Goal: Check status: Check status

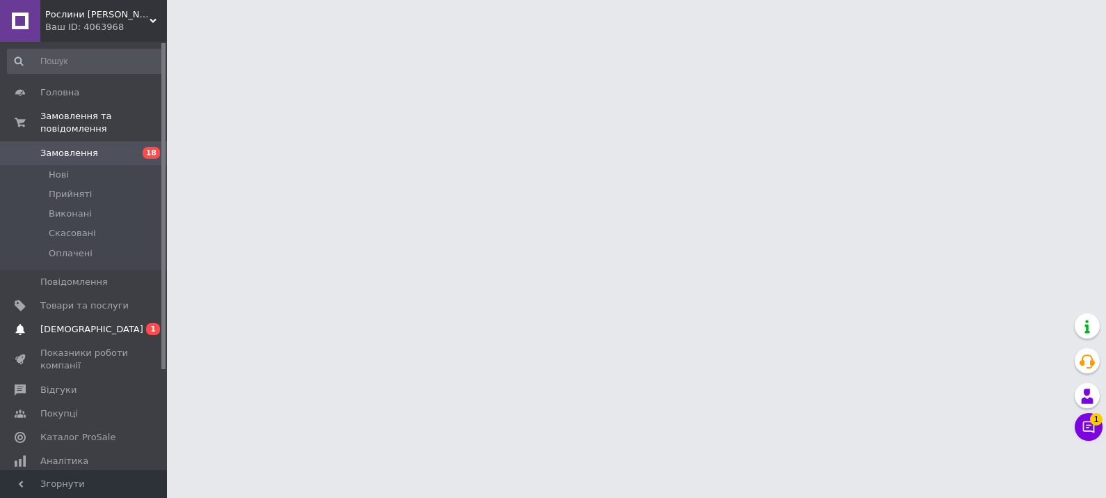
click at [72, 335] on link "Сповіщення 0 1" at bounding box center [85, 329] width 171 height 24
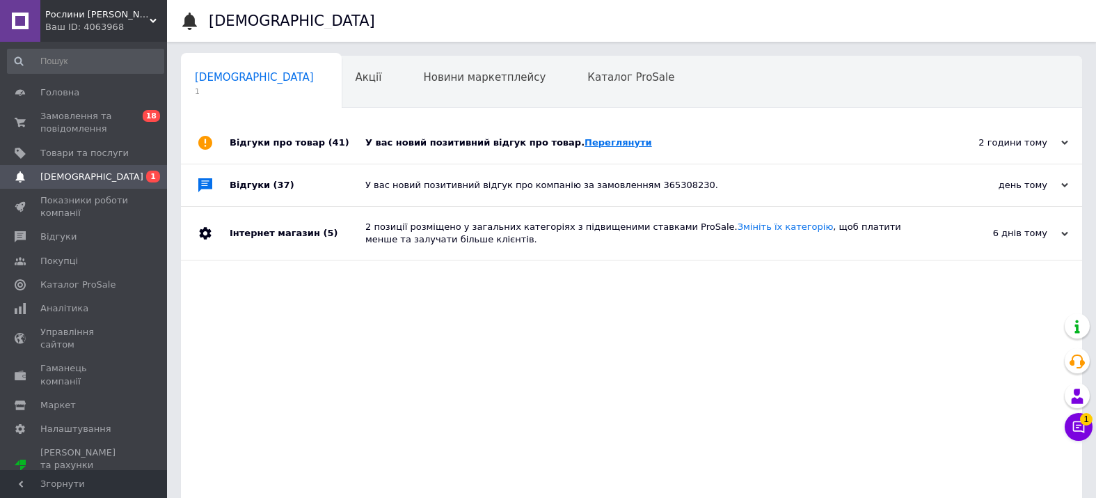
click at [610, 147] on link "Переглянути" at bounding box center [619, 142] width 68 height 10
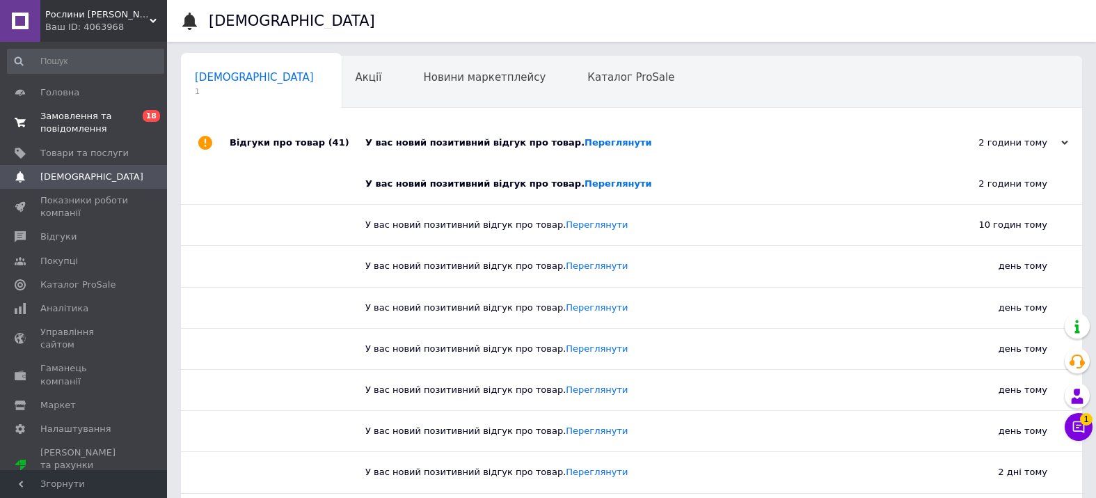
click at [69, 116] on span "Замовлення та повідомлення" at bounding box center [84, 122] width 88 height 25
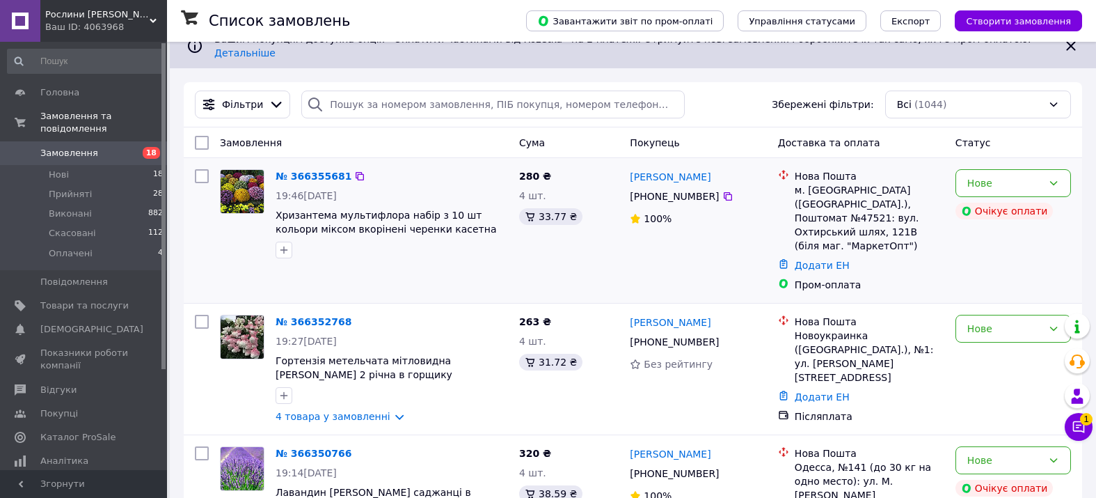
scroll to position [52, 0]
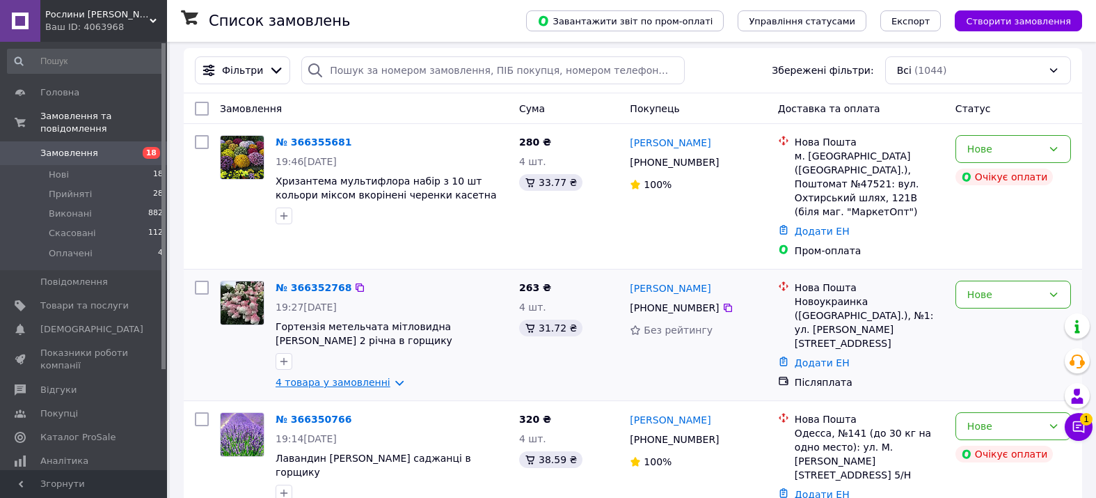
click at [364, 376] on link "4 товара у замовленні" at bounding box center [333, 381] width 115 height 11
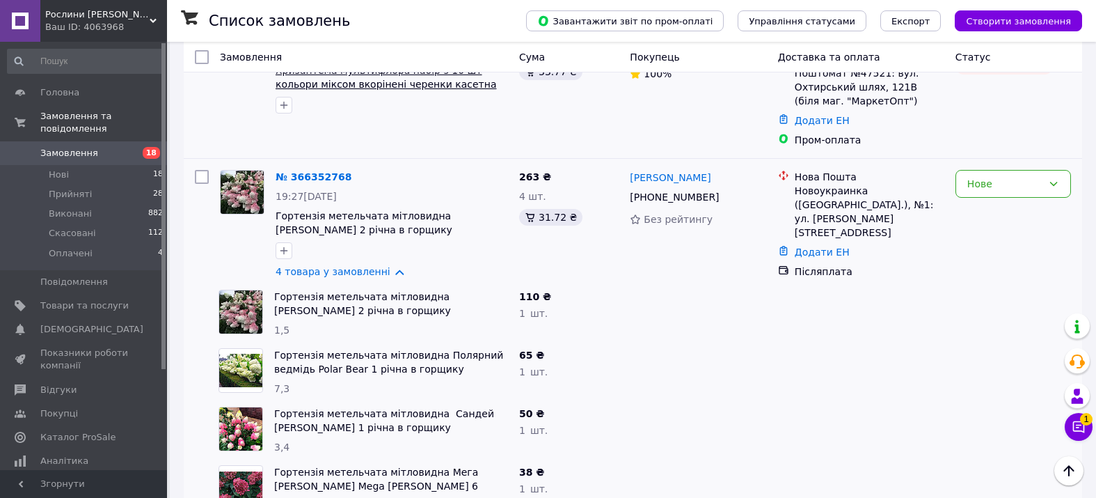
scroll to position [0, 0]
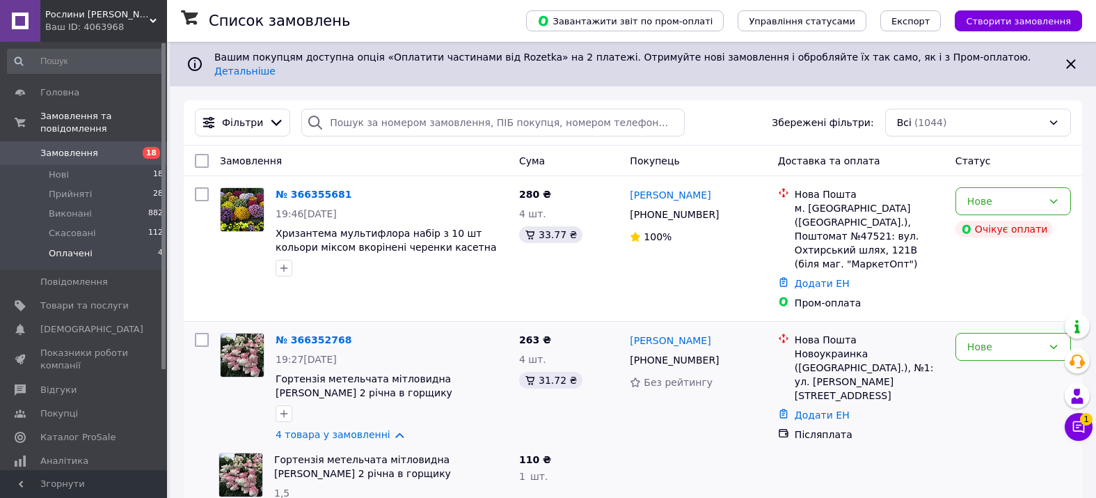
click at [55, 252] on span "Оплачені" at bounding box center [71, 253] width 44 height 13
